Goal: Task Accomplishment & Management: Complete application form

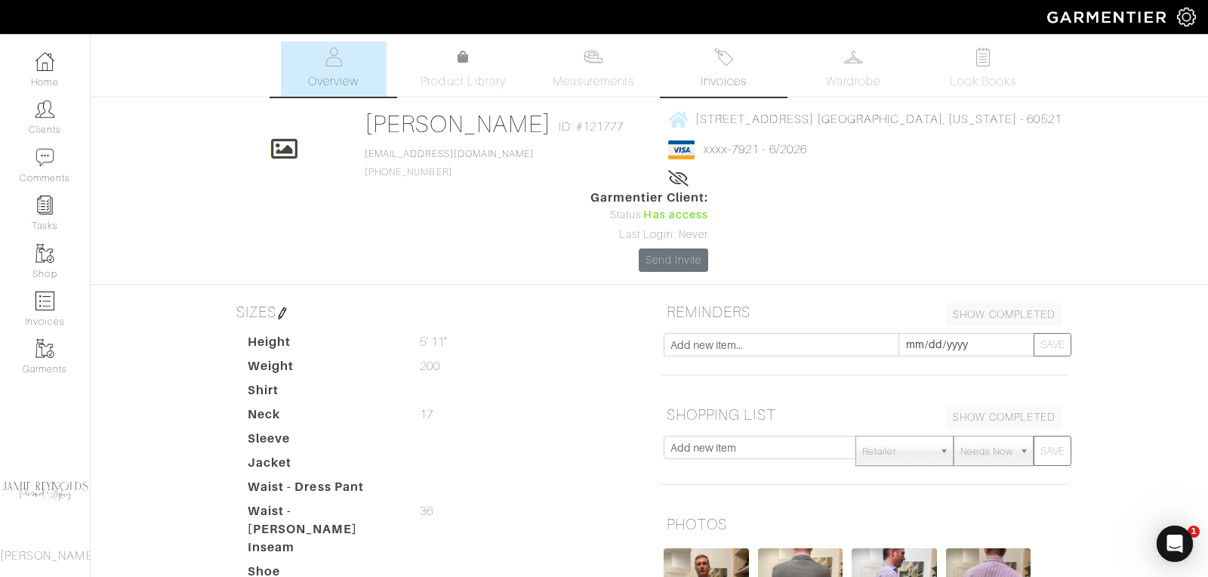
click at [742, 63] on link "Invoices" at bounding box center [723, 69] width 106 height 55
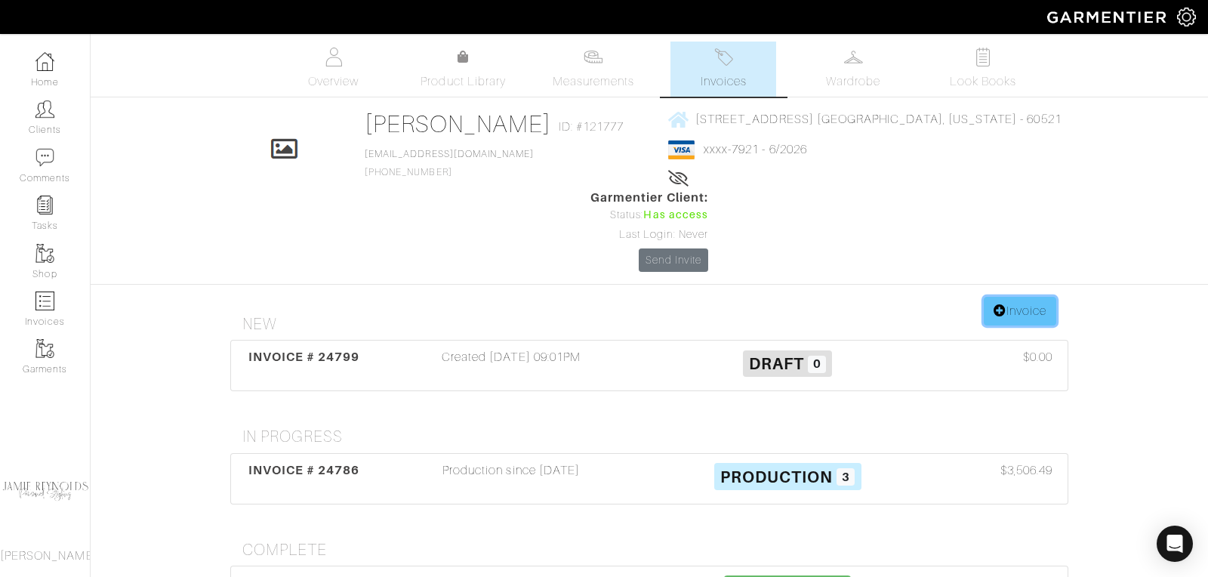
click at [1017, 297] on link "Invoice" at bounding box center [1020, 311] width 72 height 29
click at [314, 348] on div "INVOICE # 24799" at bounding box center [304, 365] width 138 height 35
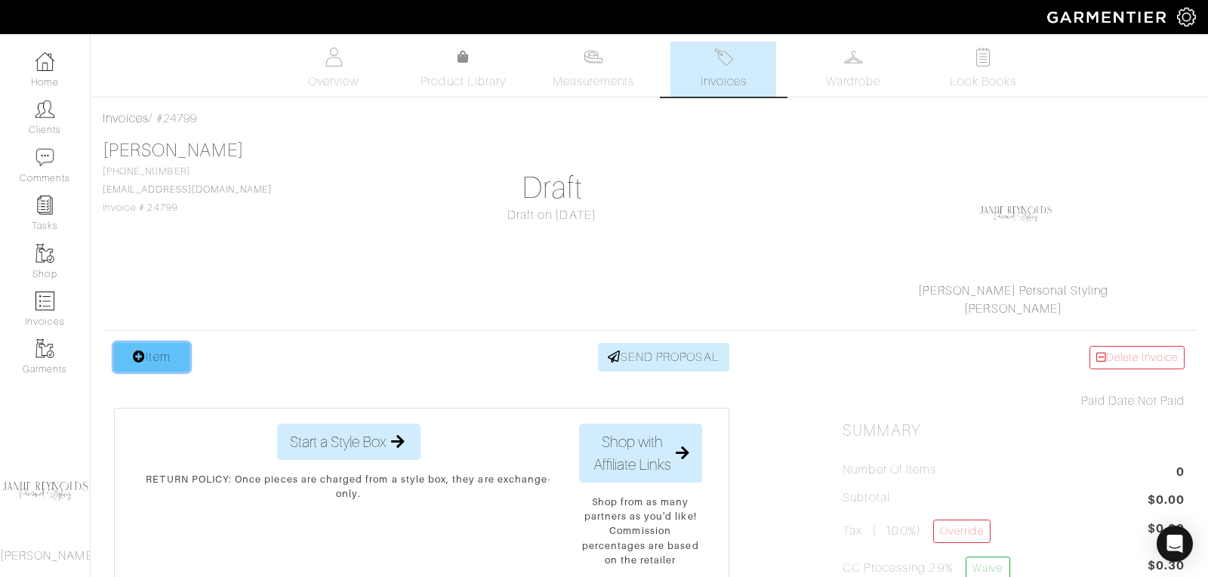
click at [175, 353] on link "Item" at bounding box center [151, 357] width 75 height 29
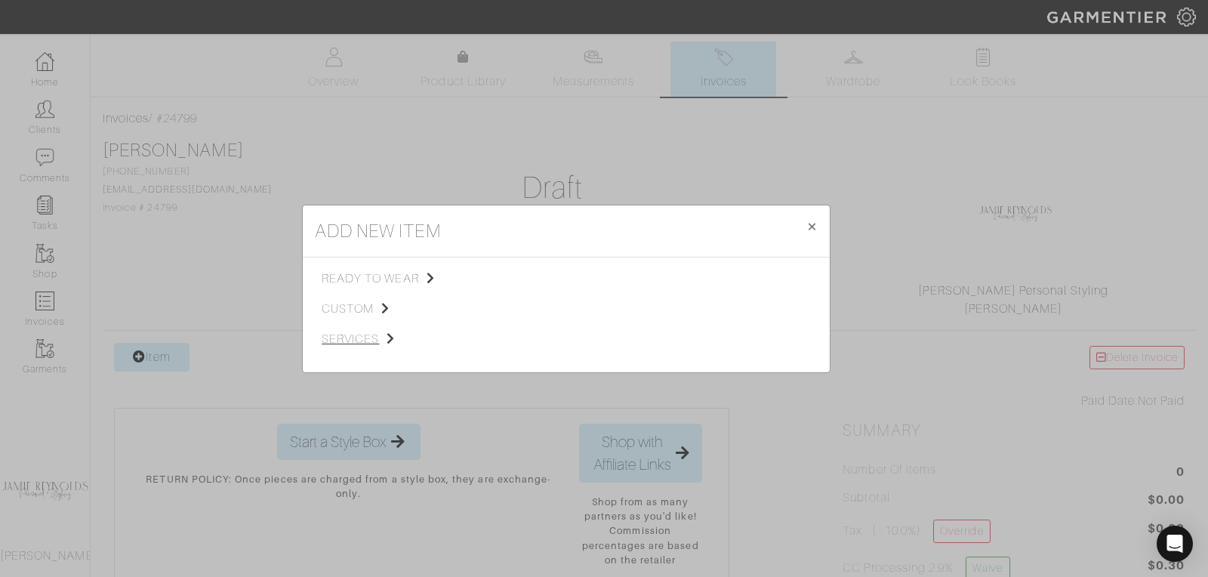
click at [362, 336] on span "services" at bounding box center [398, 339] width 152 height 18
click at [511, 296] on link "Tailoring" at bounding box center [517, 297] width 43 height 12
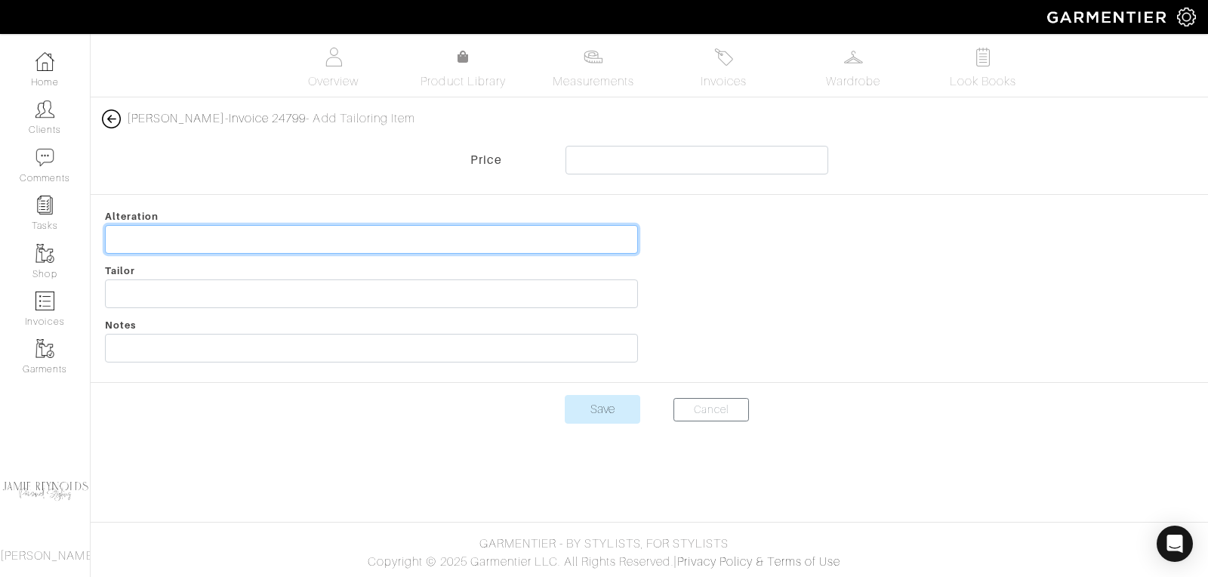
click at [218, 232] on input "text" at bounding box center [371, 239] width 533 height 29
click at [182, 238] on input "2 Jacket" at bounding box center [371, 239] width 533 height 29
type input "2 Jackets- Sleeve/Shoulders/Waist/Back"
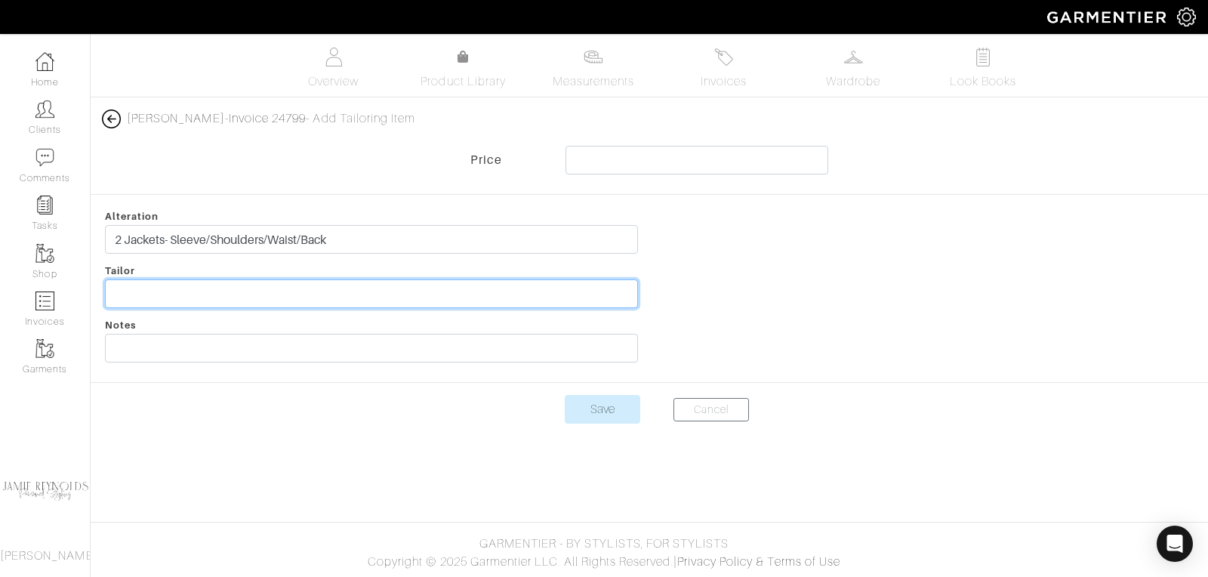
click at [154, 297] on input "text" at bounding box center [371, 293] width 533 height 29
type input "[PERSON_NAME]"
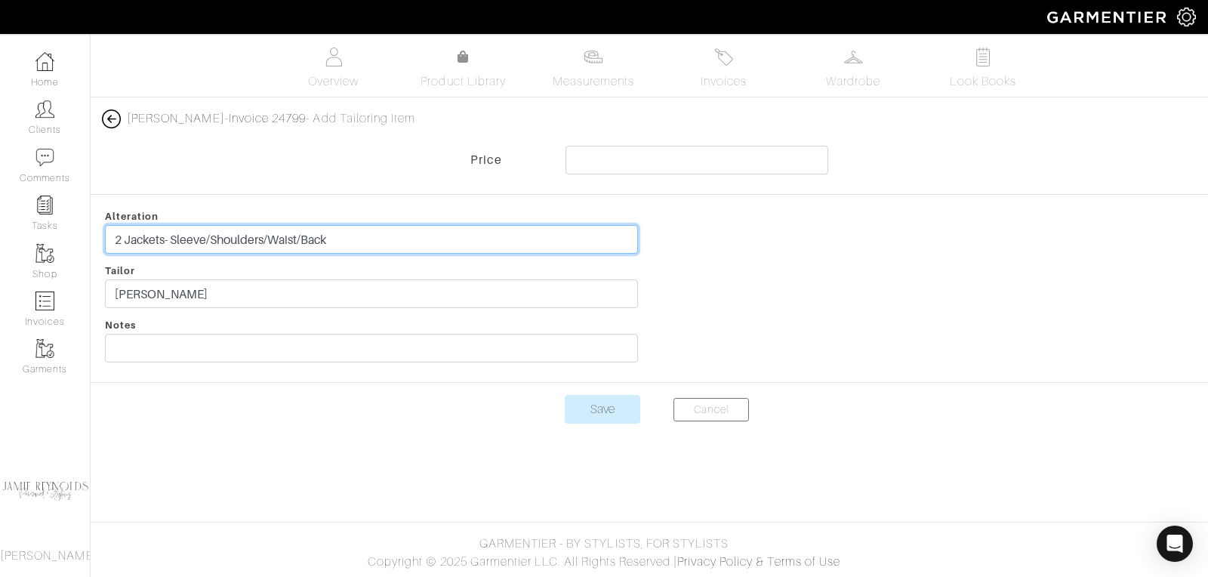
click at [113, 235] on input "2 Jackets- Sleeve/Shoulders/Waist/Back" at bounding box center [371, 239] width 533 height 29
drag, startPoint x: 175, startPoint y: 239, endPoint x: 230, endPoint y: 238, distance: 55.1
click at [232, 239] on input "2 Jackets- Sleeve/Shoulders/Waist/Back" at bounding box center [371, 239] width 533 height 29
click at [222, 238] on input "2 Jackets- Sleeve/Shoulders/Waist/Back" at bounding box center [371, 239] width 533 height 29
click at [173, 237] on input "2 Jackets- Sleeve/Shoulders/Waist/Back" at bounding box center [371, 239] width 533 height 29
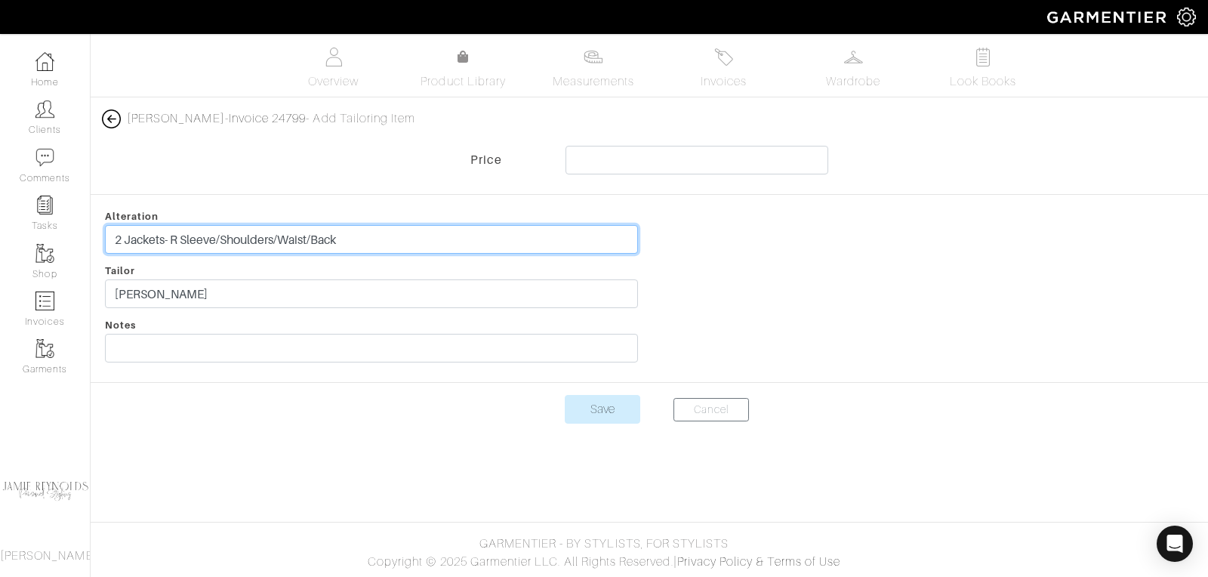
drag, startPoint x: 173, startPoint y: 236, endPoint x: 387, endPoint y: 233, distance: 214.4
click at [387, 233] on input "2 Jackets- R Sleeve/Shoulders/Waist/Back" at bounding box center [371, 239] width 533 height 29
type input "2 Jackets-"
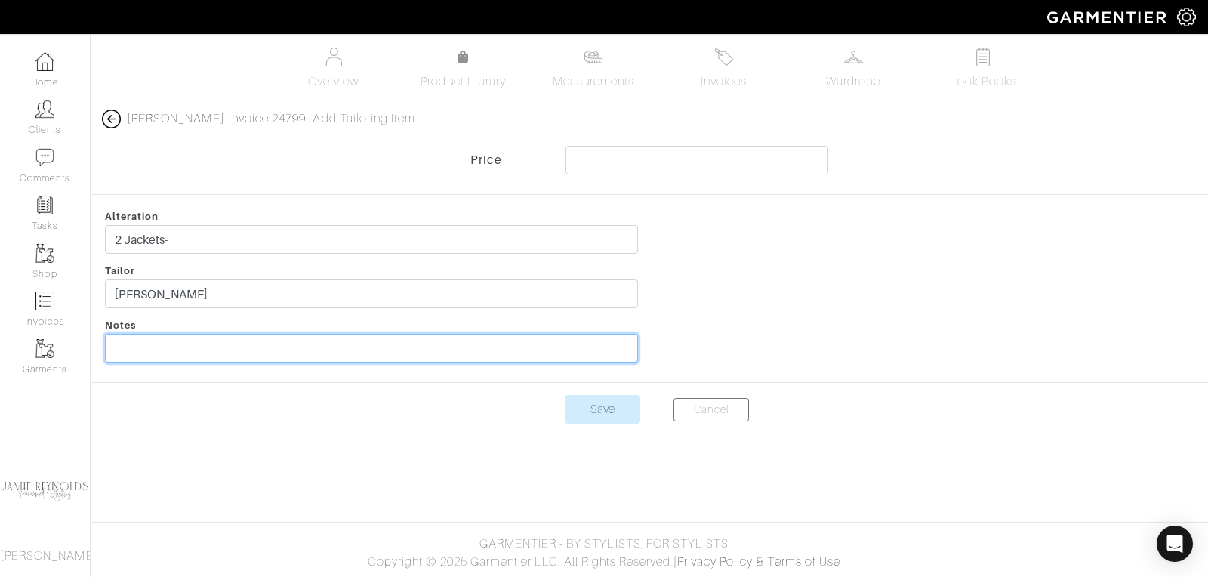
click at [198, 347] on input "text" at bounding box center [371, 348] width 533 height 29
paste input "R Sleeve/Shoulders/Waist/Back"
type input "R Sleeve/Shoulders/Waist/Back"
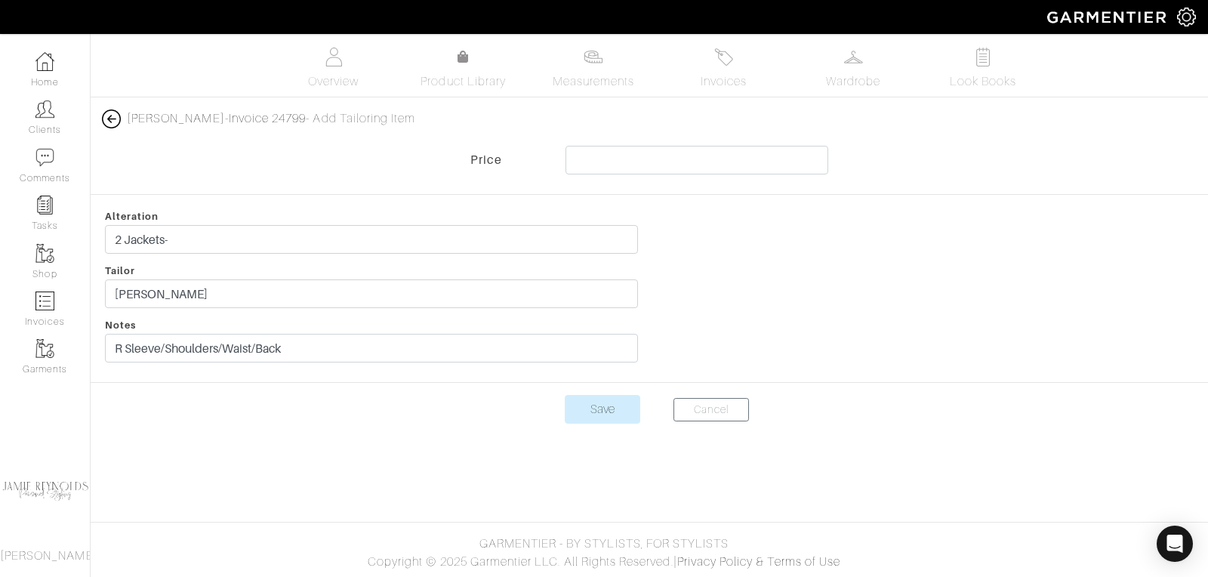
click at [322, 409] on center "Save Cancel" at bounding box center [649, 418] width 1117 height 47
click at [588, 158] on input "text" at bounding box center [696, 160] width 263 height 29
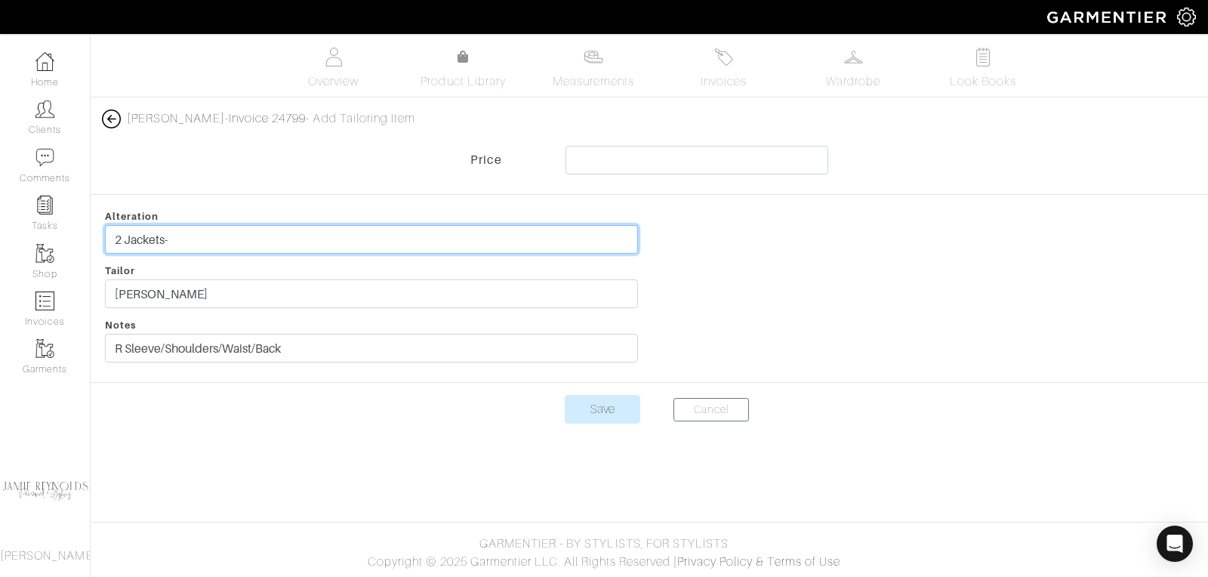
click at [182, 241] on input "2 Jackets-" at bounding box center [371, 239] width 533 height 29
type input "2 Jackets- Hopsack and Blue Plaid"
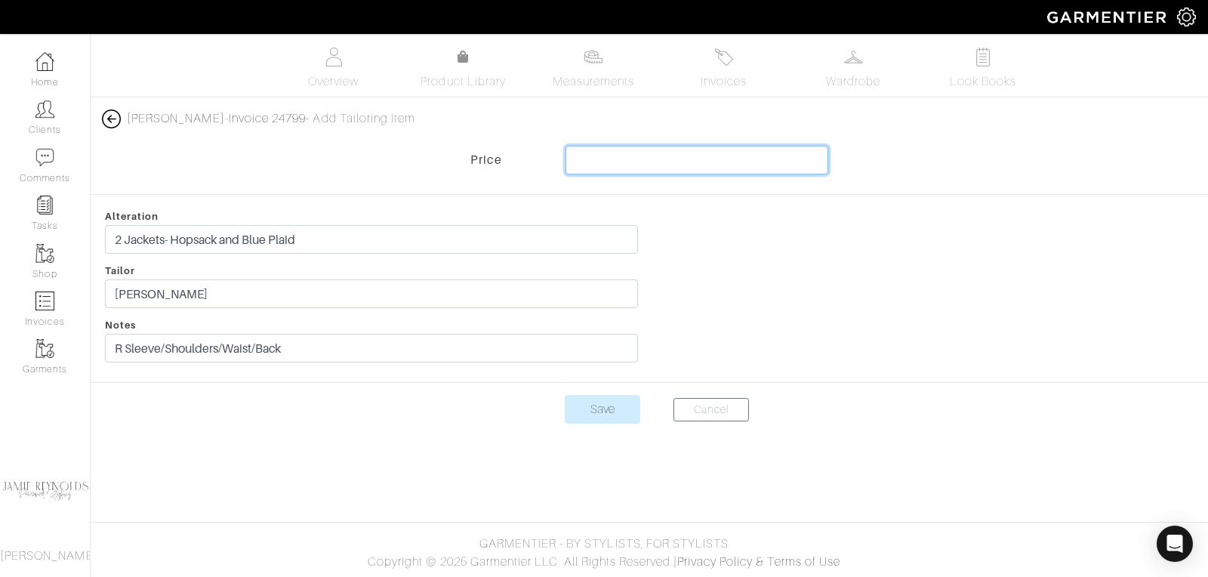
click at [712, 165] on input "text" at bounding box center [696, 160] width 263 height 29
type input "225"
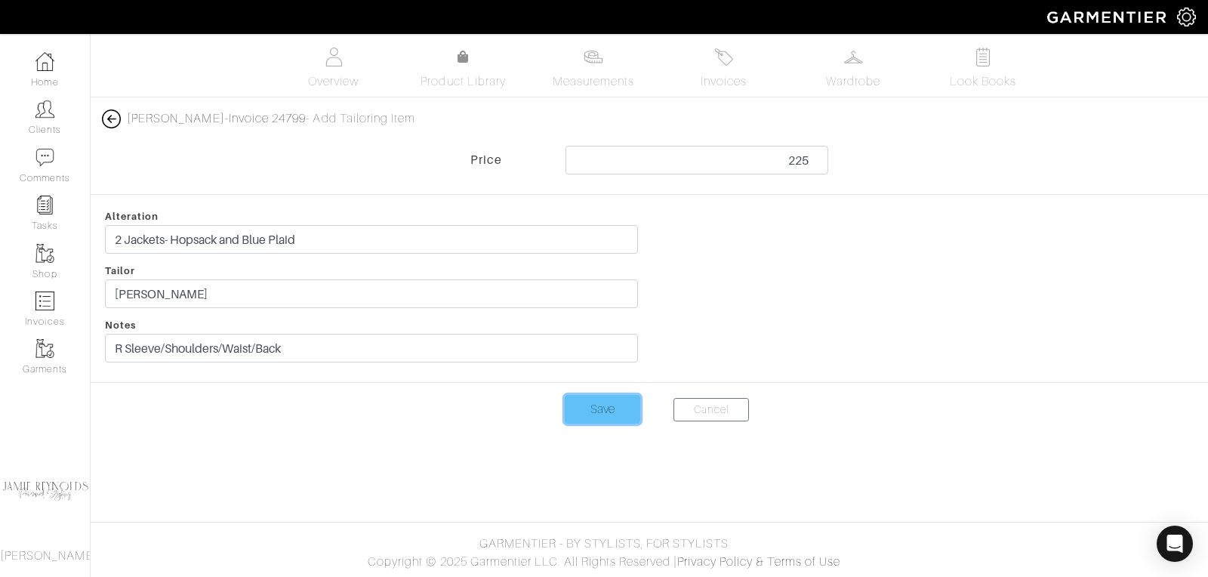
click at [598, 404] on input "Save" at bounding box center [602, 409] width 75 height 29
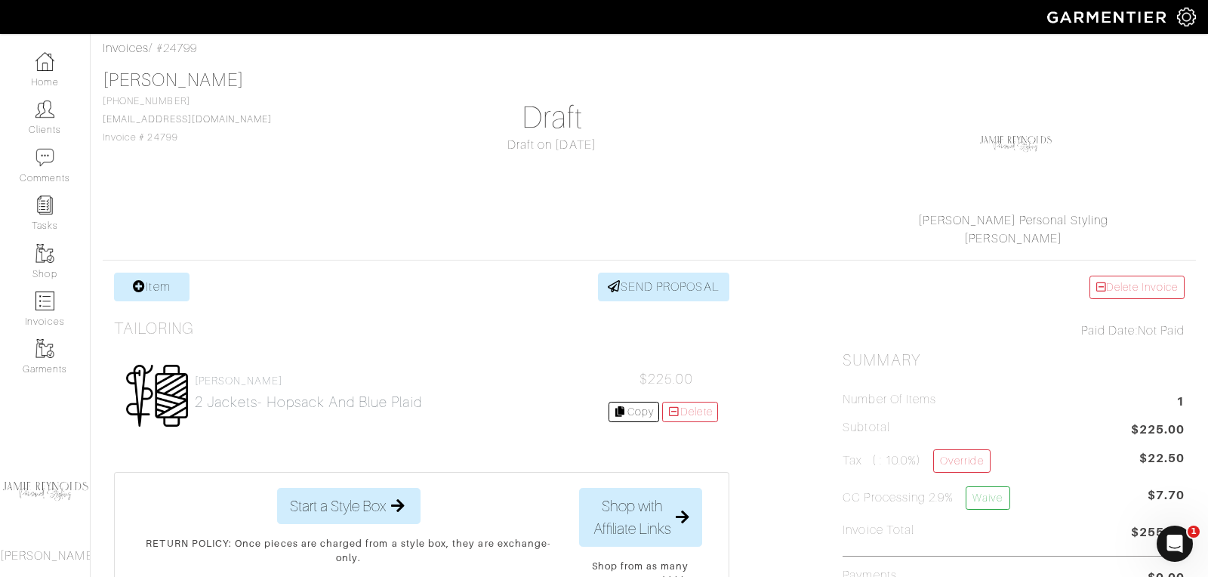
scroll to position [75, 0]
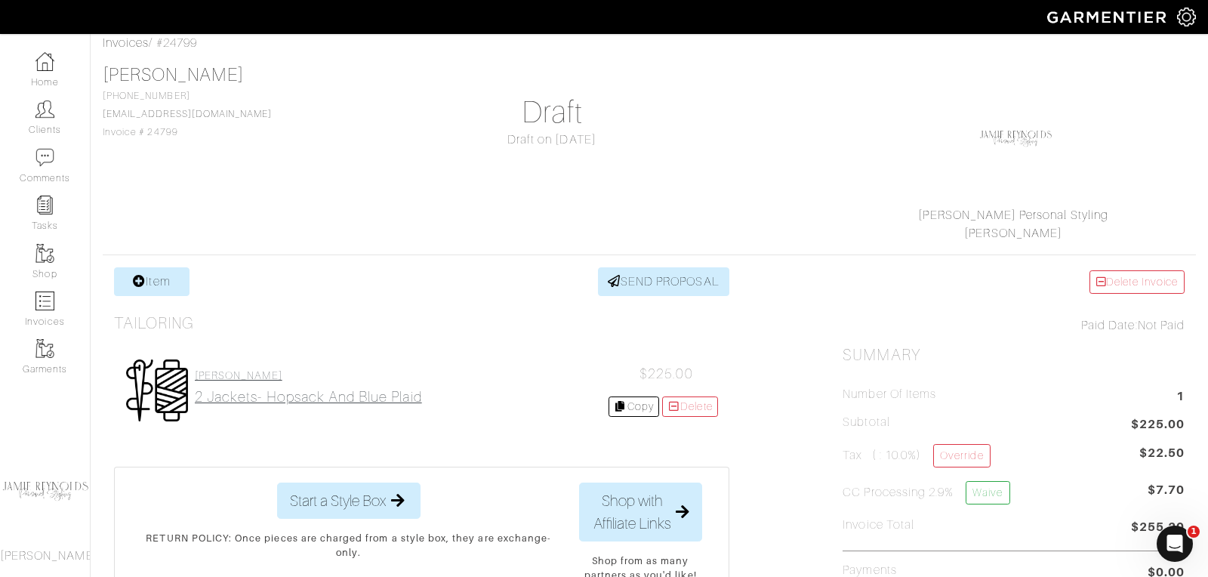
click at [310, 398] on h2 "2 Jackets- Hopsack and Blue Plaid" at bounding box center [308, 396] width 227 height 17
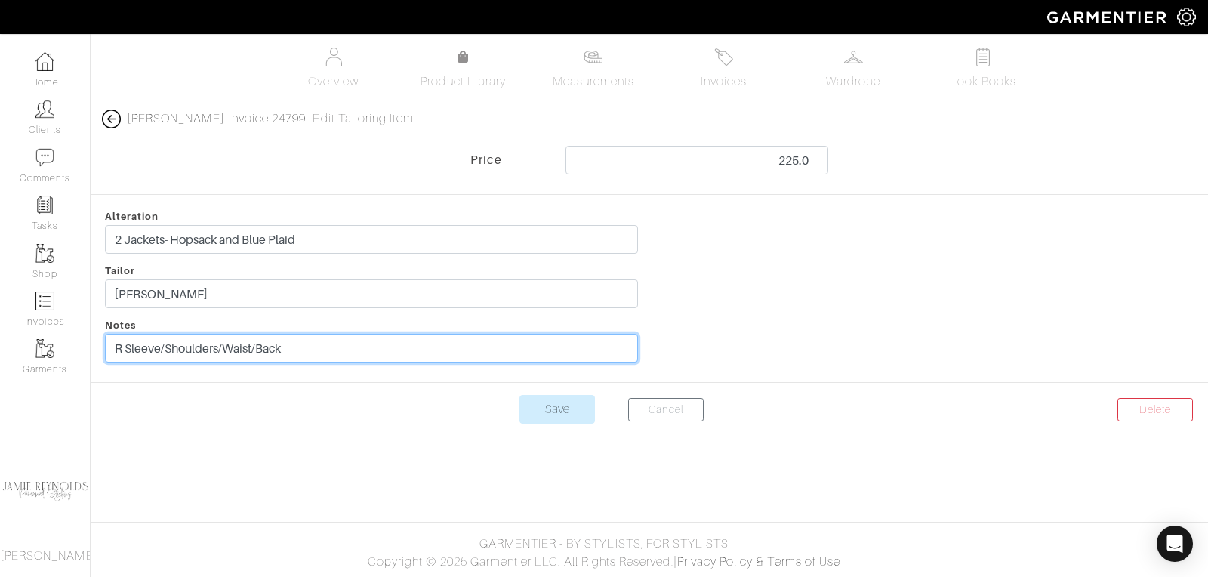
click at [306, 353] on input "R Sleeve/Shoulders/Waist/Back" at bounding box center [371, 348] width 533 height 29
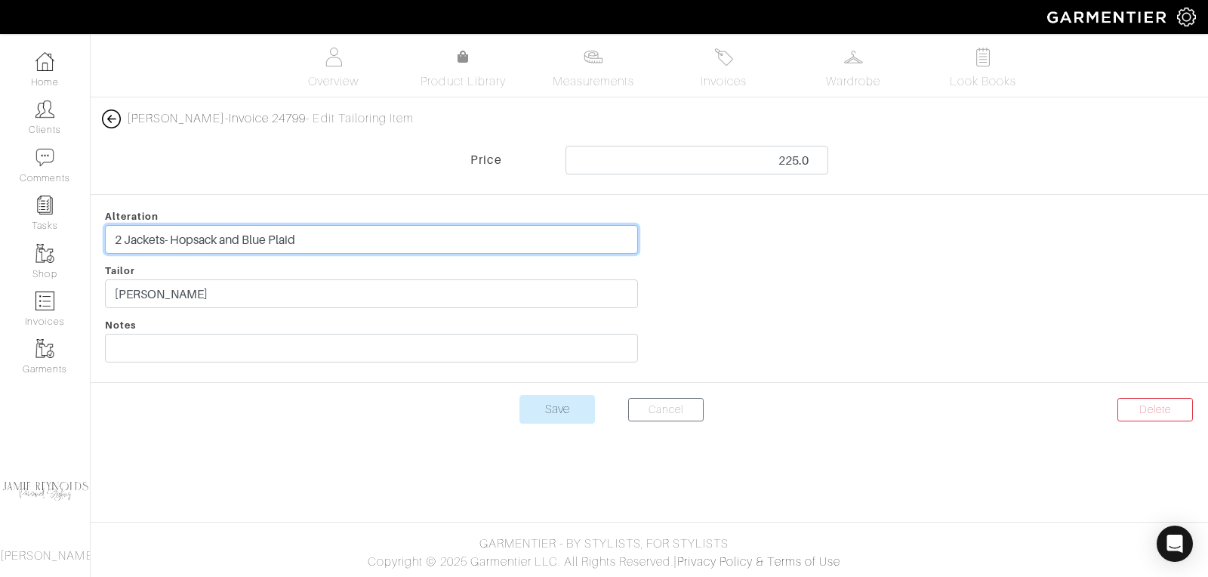
click at [334, 241] on input "2 Jackets- Hopsack and Blue Plaid" at bounding box center [371, 239] width 533 height 29
paste input "R Sleeve/Shoulders/Waist/Back"
type input "2 Jackets- Hopsack and Blue Plaid-R Sleeve/Shoulders/Waist/Back"
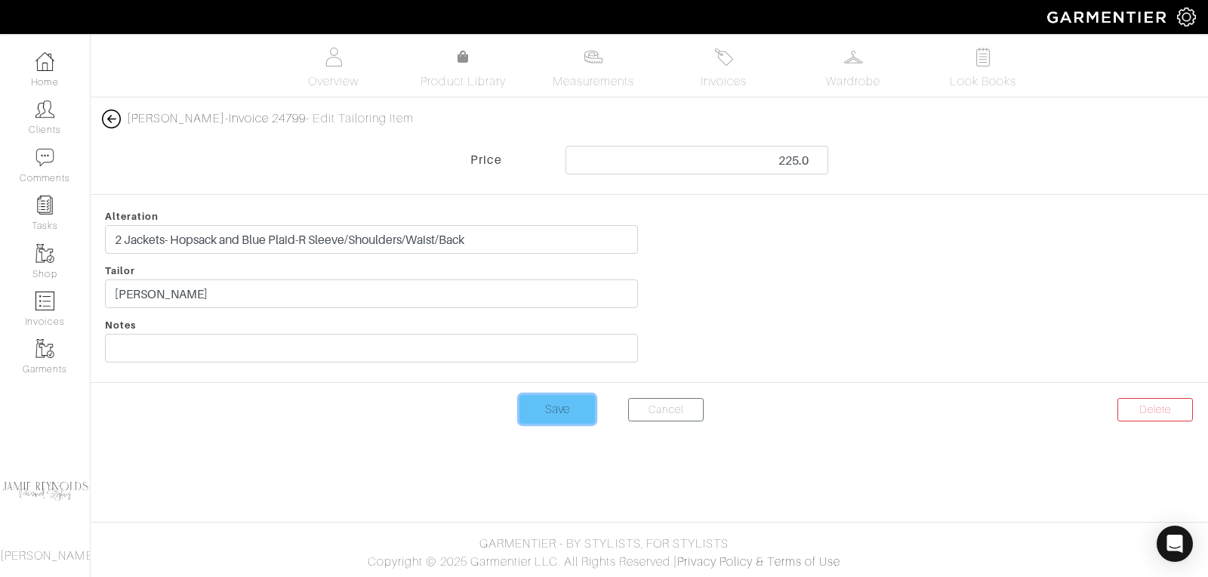
click at [576, 396] on input "Save" at bounding box center [556, 409] width 75 height 29
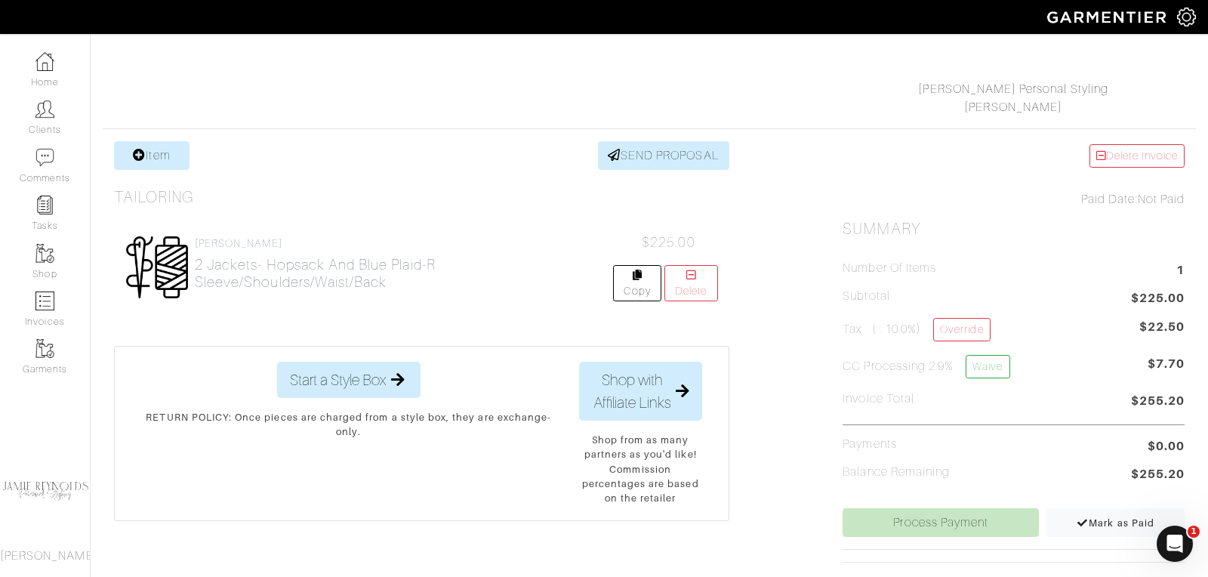
scroll to position [192, 0]
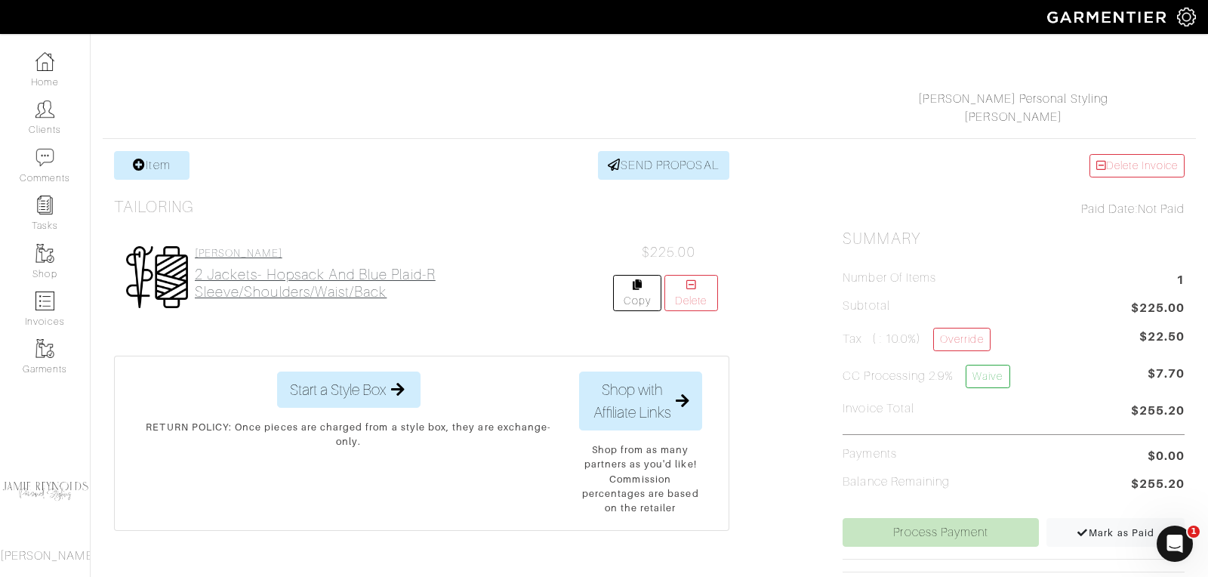
click at [351, 275] on h2 "2 Jackets- Hopsack and Blue Plaid-R Sleeve/Shoulders/Waist/Back" at bounding box center [404, 283] width 418 height 35
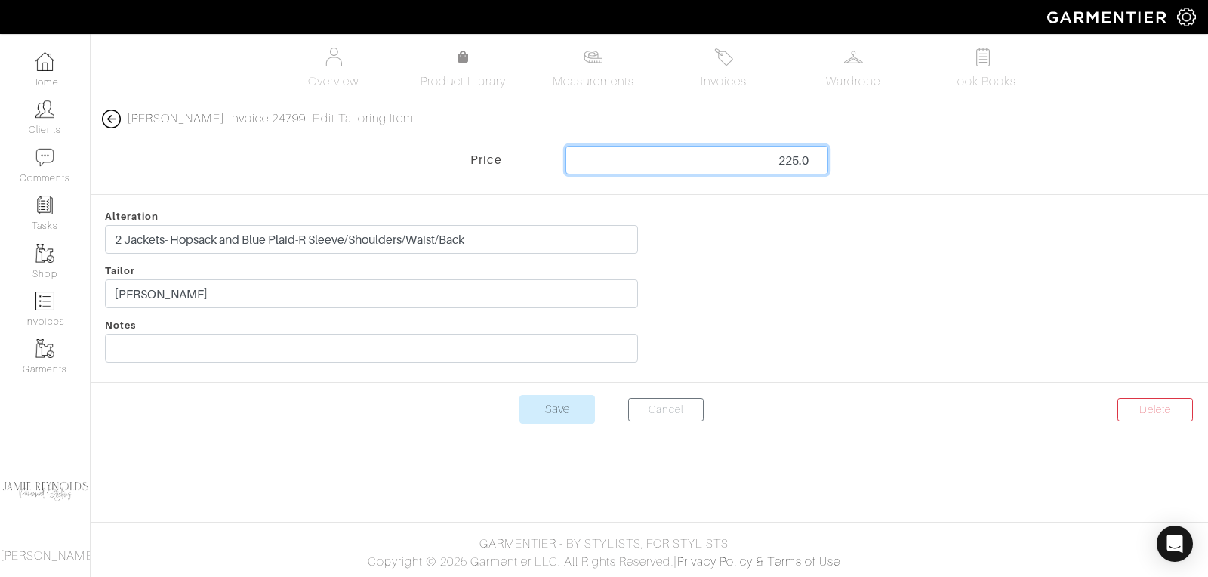
click at [781, 159] on input "225.0" at bounding box center [696, 160] width 263 height 29
type input "250"
click at [799, 292] on div at bounding box center [927, 288] width 556 height 163
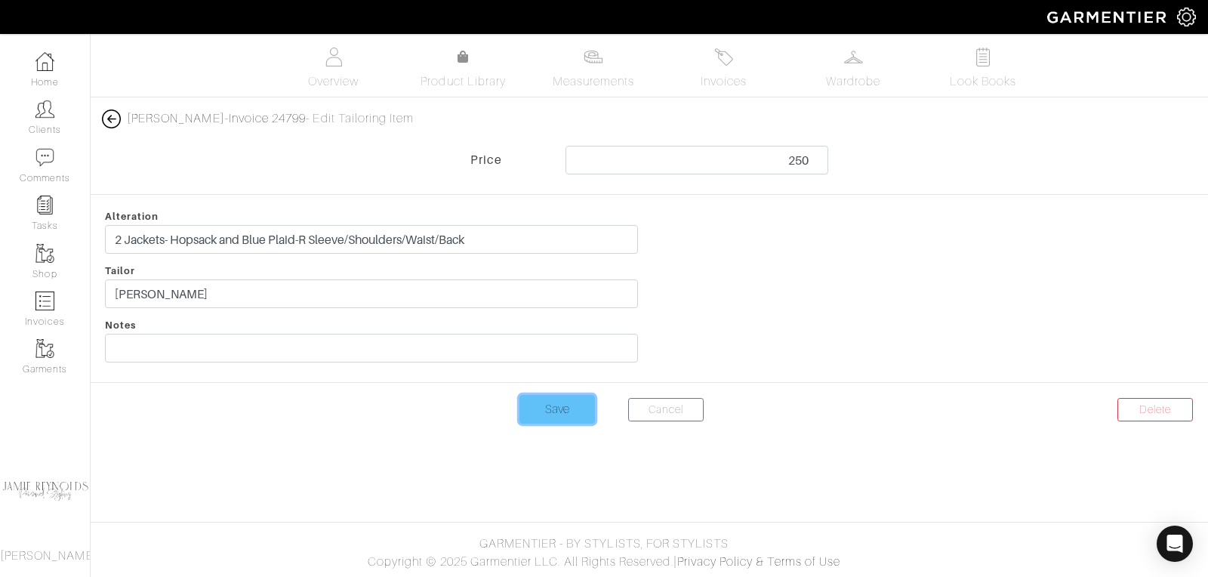
click at [574, 415] on input "Save" at bounding box center [556, 409] width 75 height 29
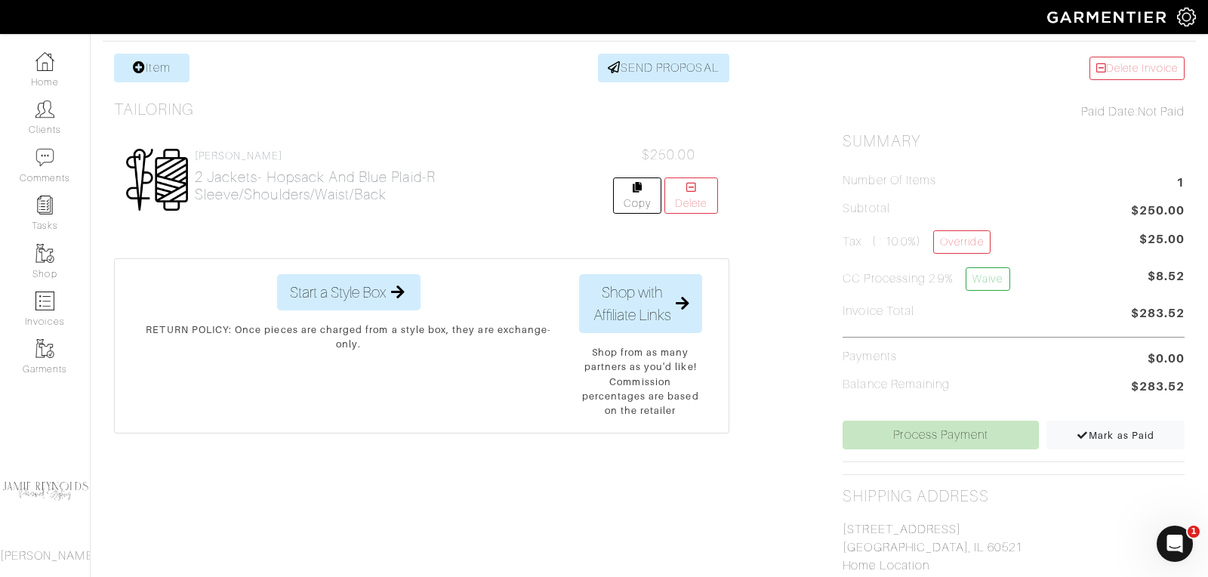
scroll to position [291, 0]
click at [340, 181] on h2 "2 Jackets- Hopsack and Blue Plaid-R Sleeve/Shoulders/Waist/Back" at bounding box center [404, 184] width 418 height 35
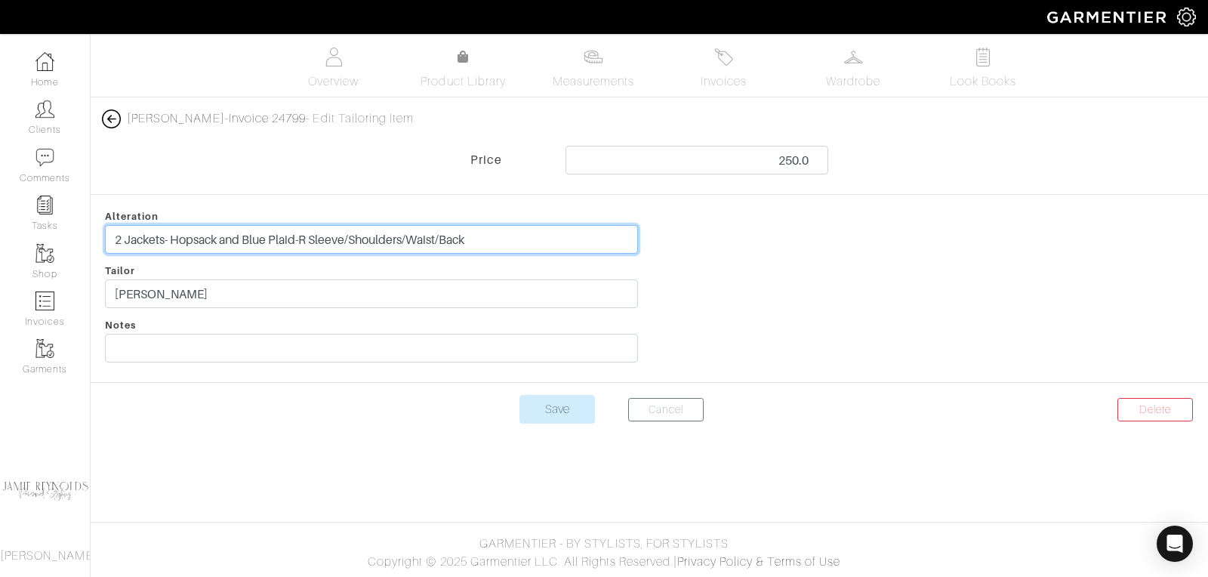
click at [490, 241] on input "2 Jackets- Hopsack and Blue Plaid-R Sleeve/Shoulders/Waist/Back" at bounding box center [371, 239] width 533 height 29
type input "2 Jackets- Hopsack and Blue Plaid-R Sleeve/Shoulders/Waist/Back $125 per jacket"
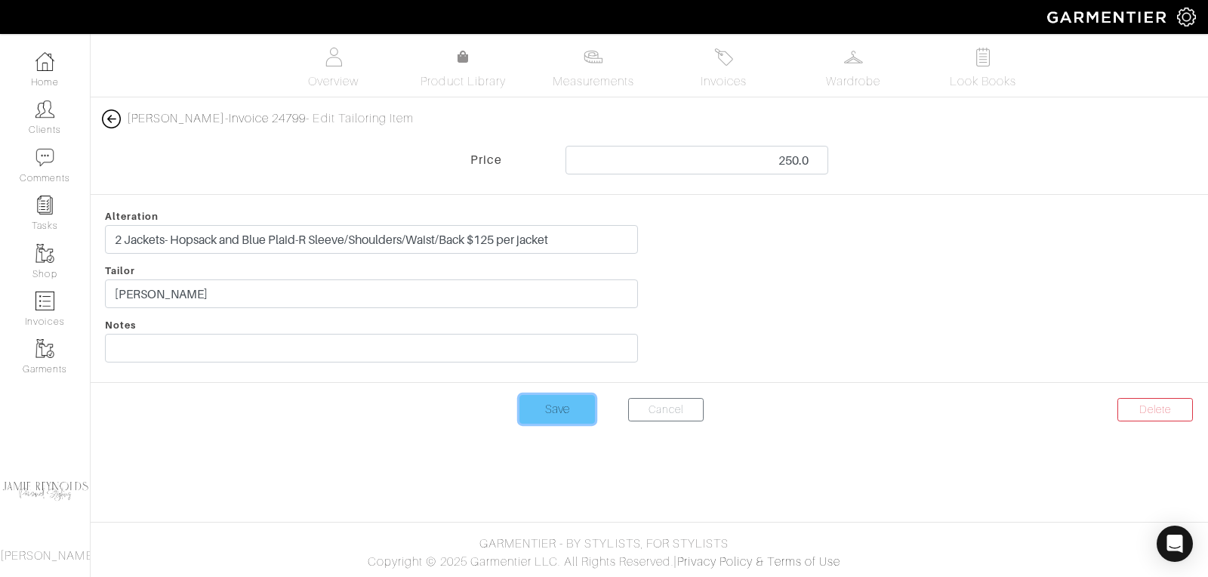
click at [562, 405] on input "Save" at bounding box center [556, 409] width 75 height 29
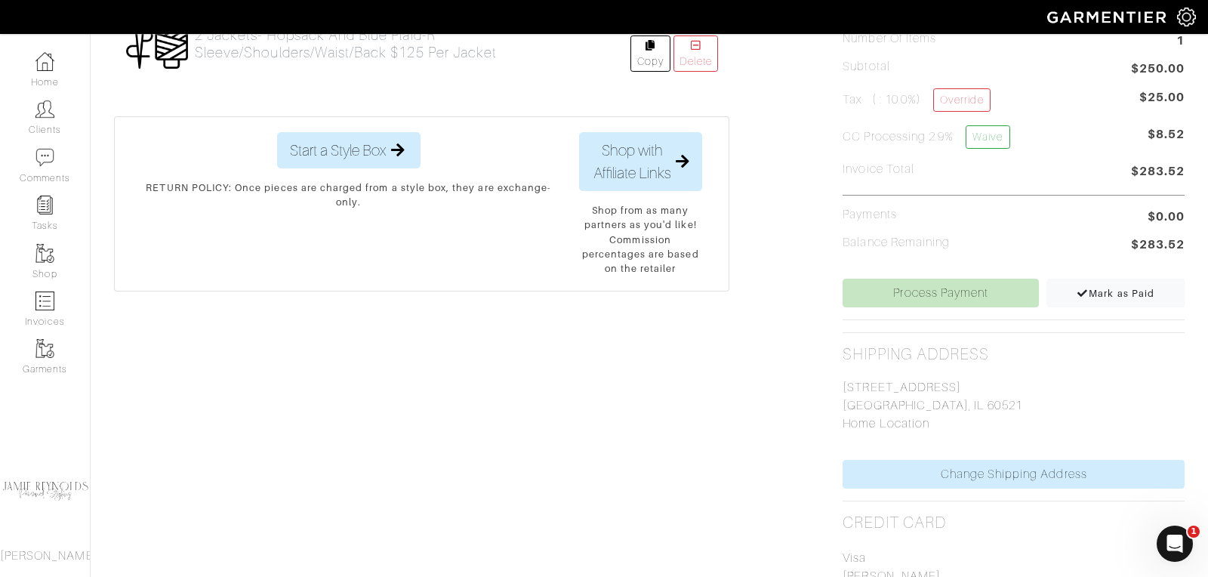
scroll to position [447, 0]
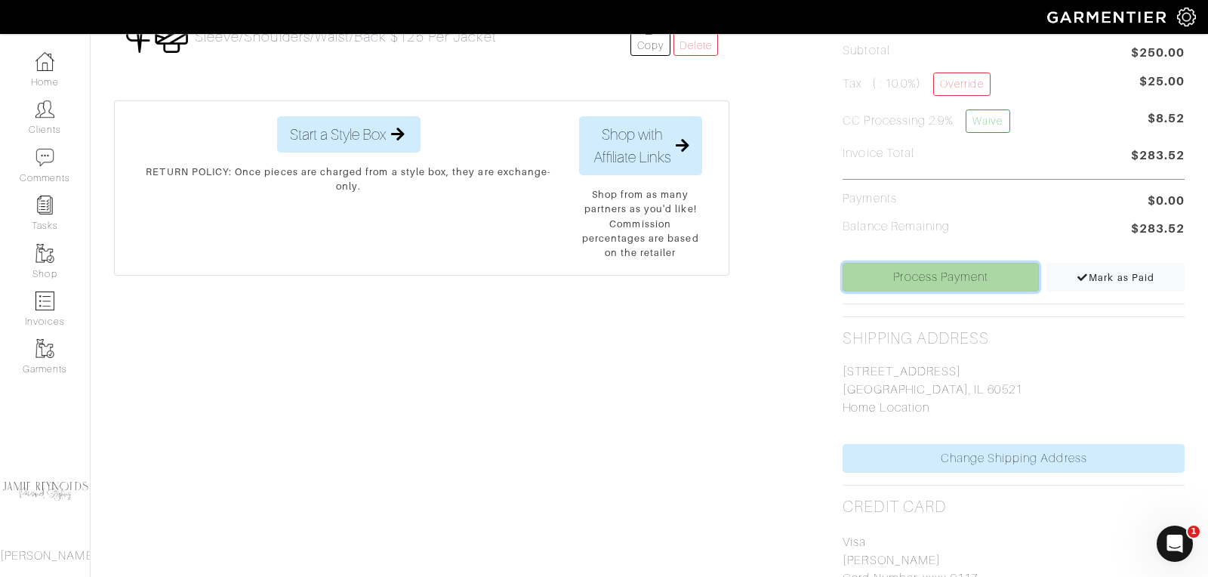
click at [921, 271] on link "Process Payment" at bounding box center [940, 277] width 196 height 29
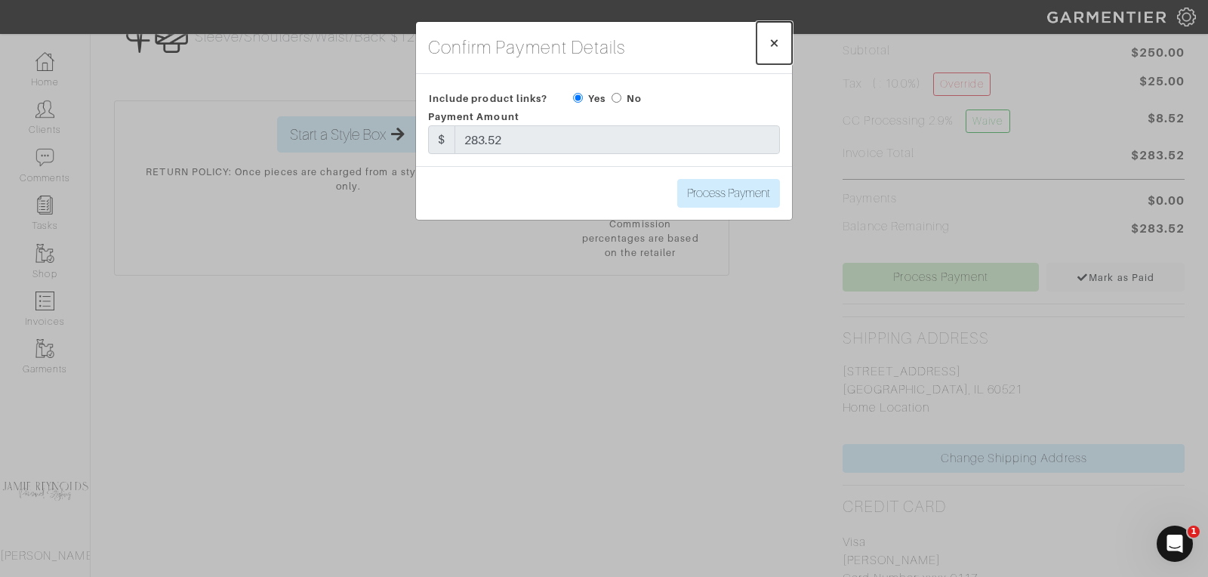
click at [775, 39] on span "×" at bounding box center [773, 42] width 11 height 20
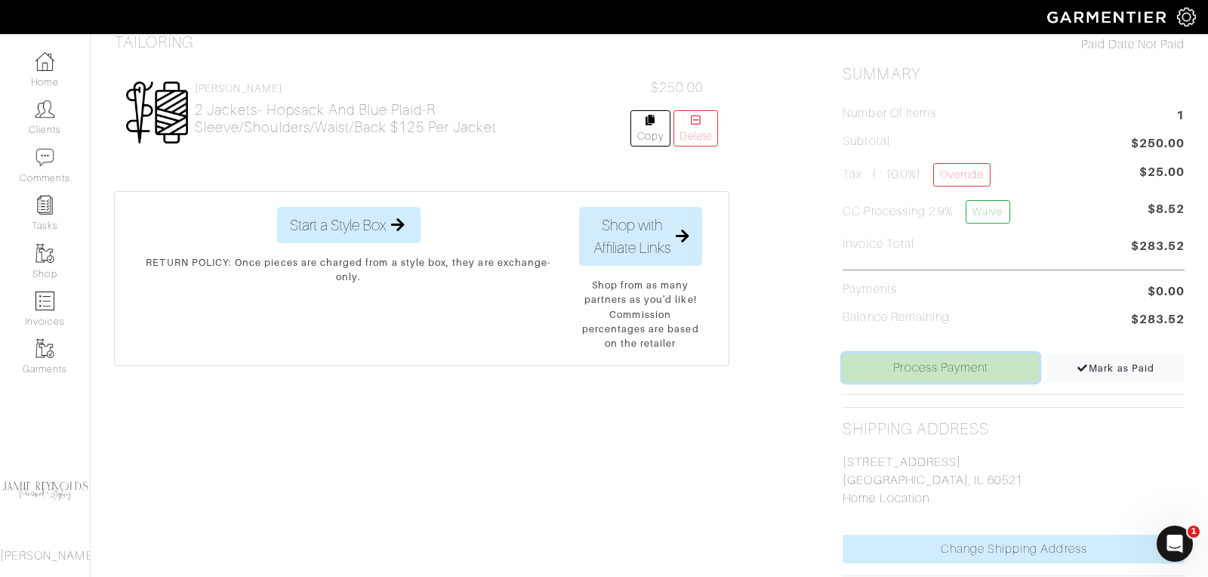
scroll to position [356, 0]
click at [926, 368] on link "Process Payment" at bounding box center [940, 368] width 196 height 29
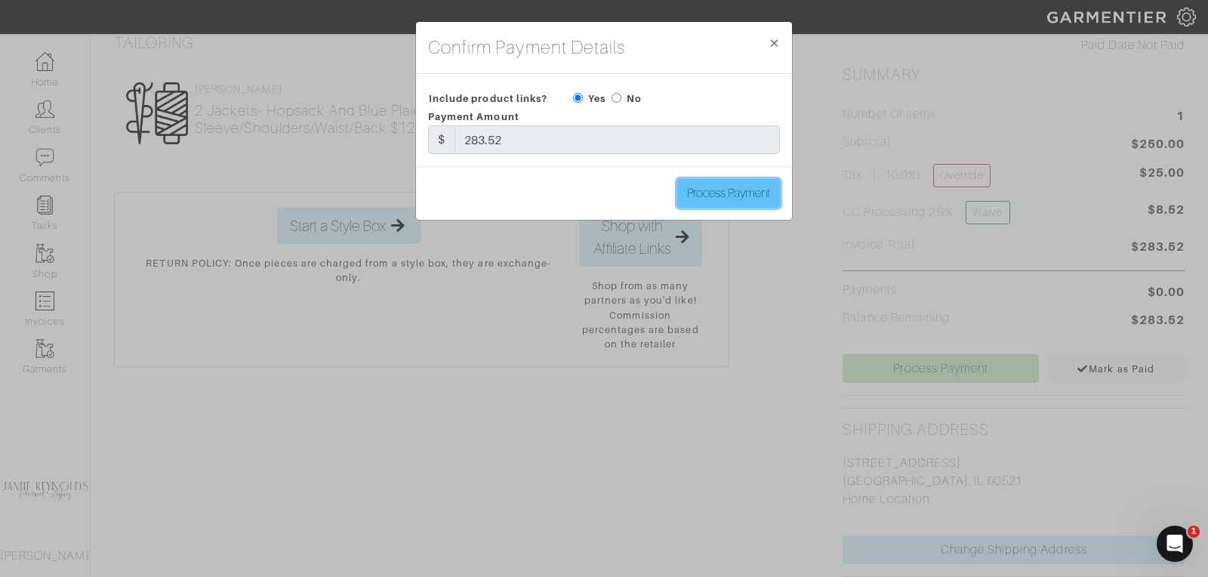
click at [732, 197] on input "Process Payment" at bounding box center [728, 193] width 103 height 29
type input "Process Payment"
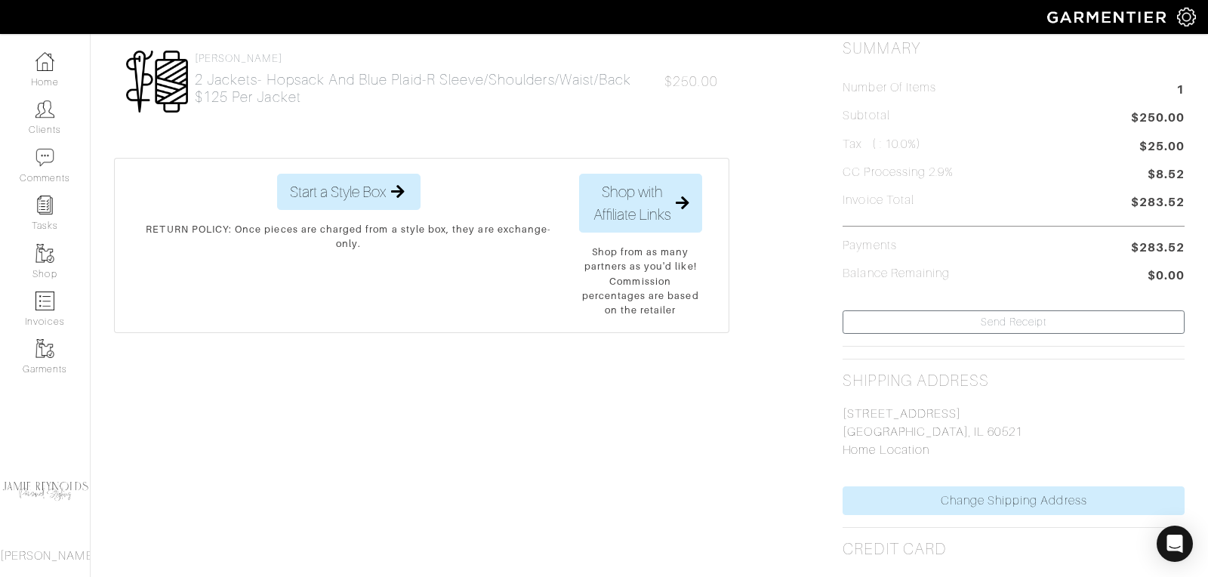
scroll to position [0, 0]
